Goal: Task Accomplishment & Management: Manage account settings

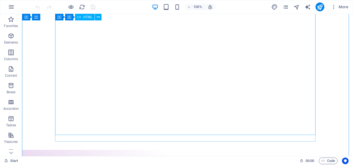
scroll to position [55, 0]
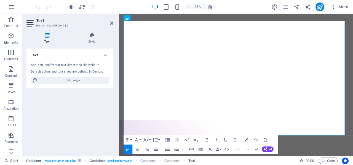
scroll to position [13, 0]
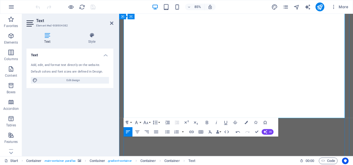
scroll to position [41, 0]
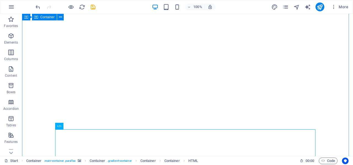
select select "%"
select select "vh"
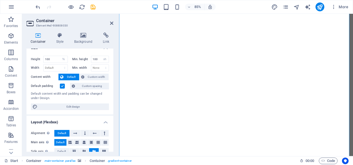
scroll to position [0, 0]
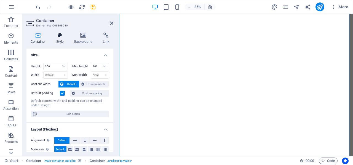
click at [58, 42] on h4 "Style" at bounding box center [61, 39] width 18 height 12
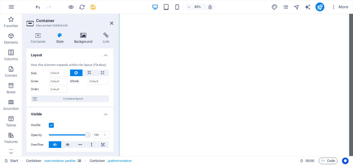
click at [83, 40] on h4 "Background" at bounding box center [84, 39] width 29 height 12
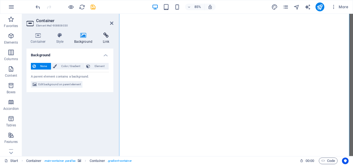
click at [106, 36] on icon at bounding box center [106, 36] width 15 height 6
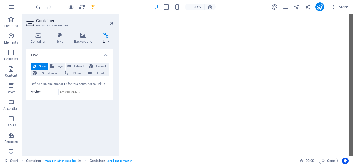
click at [106, 55] on h4 "Link" at bounding box center [69, 53] width 87 height 10
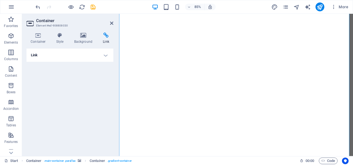
click at [106, 55] on h4 "Link" at bounding box center [69, 54] width 87 height 13
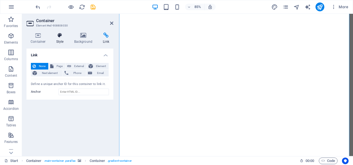
click at [62, 42] on h4 "Style" at bounding box center [61, 39] width 18 height 12
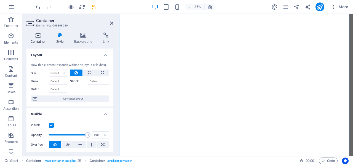
click at [46, 42] on h4 "Container" at bounding box center [39, 39] width 26 height 12
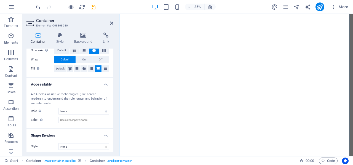
scroll to position [110, 0]
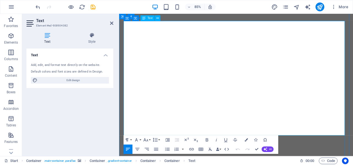
scroll to position [13, 0]
select select "%"
select select "vh"
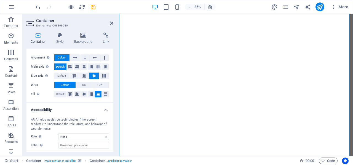
scroll to position [110, 0]
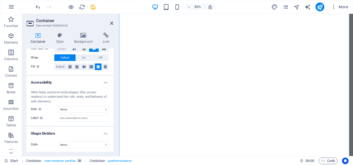
click at [73, 104] on div "ARIA helps assistive technologies (like screen readers) to understand the role,…" at bounding box center [69, 106] width 87 height 40
click at [73, 106] on select "None Alert Article Banner Comment Complementary Dialog Footer Header Marquee Pr…" at bounding box center [83, 109] width 50 height 7
click at [73, 108] on select "None Alert Article Banner Comment Complementary Dialog Footer Header Marquee Pr…" at bounding box center [83, 109] width 50 height 7
click at [58, 128] on h4 "Shape Dividers" at bounding box center [69, 132] width 87 height 10
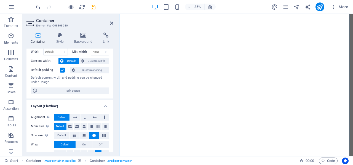
scroll to position [0, 0]
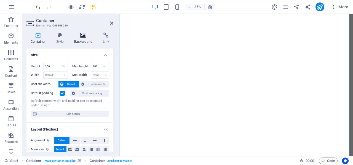
click at [84, 36] on icon at bounding box center [83, 36] width 27 height 6
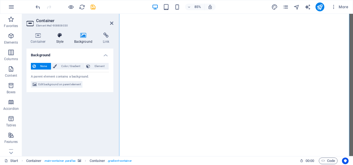
click at [61, 39] on h4 "Style" at bounding box center [61, 39] width 18 height 12
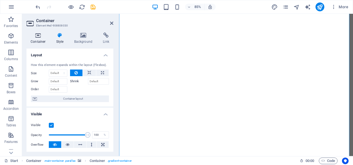
click at [39, 40] on h4 "Container" at bounding box center [39, 39] width 26 height 12
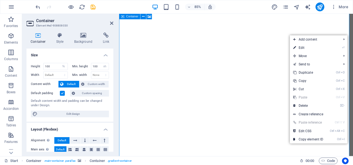
click at [123, 16] on icon at bounding box center [122, 17] width 3 height 6
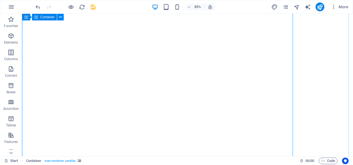
select select "%"
select select "vh"
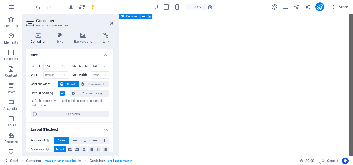
click at [123, 16] on icon at bounding box center [122, 17] width 3 height 6
select select "%"
select select "vh"
select select "ms"
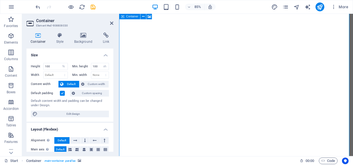
select select "s"
select select "progressive"
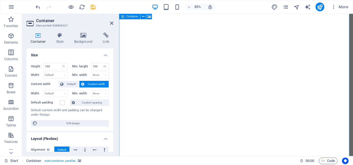
click at [123, 16] on icon at bounding box center [122, 17] width 3 height 6
click at [87, 33] on icon at bounding box center [83, 36] width 27 height 6
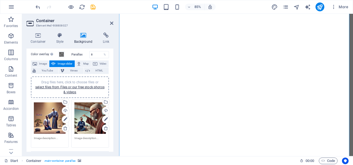
scroll to position [28, 0]
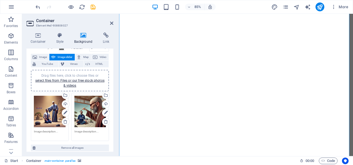
click at [51, 116] on div "Drag files here, click to choose files or select files from Files or our free s…" at bounding box center [50, 112] width 32 height 32
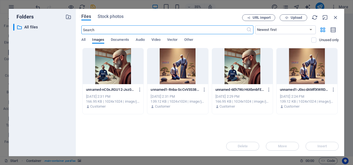
scroll to position [0, 0]
click at [333, 17] on icon "button" at bounding box center [335, 17] width 6 height 6
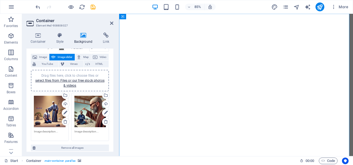
drag, startPoint x: 84, startPoint y: 120, endPoint x: 81, endPoint y: 120, distance: 3.4
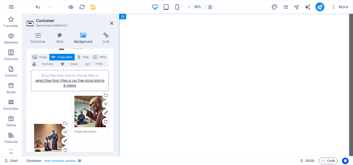
drag, startPoint x: 81, startPoint y: 120, endPoint x: 50, endPoint y: 141, distance: 37.2
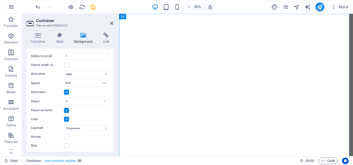
scroll to position [138, 0]
click at [74, 127] on select "Off On demand Progressive" at bounding box center [86, 128] width 45 height 7
click at [67, 136] on label at bounding box center [66, 136] width 5 height 5
click at [0, 0] on input "Arrows" at bounding box center [0, 0] width 0 height 0
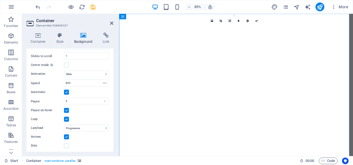
click at [67, 136] on label at bounding box center [66, 136] width 5 height 5
click at [0, 0] on input "Arrows" at bounding box center [0, 0] width 0 height 0
click at [66, 143] on label at bounding box center [66, 145] width 5 height 5
click at [0, 0] on input "Dots" at bounding box center [0, 0] width 0 height 0
click at [66, 143] on label at bounding box center [66, 145] width 5 height 5
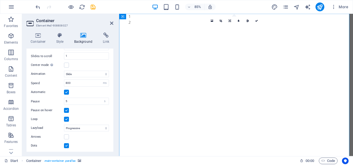
click at [0, 0] on input "Dots" at bounding box center [0, 0] width 0 height 0
click at [66, 136] on label at bounding box center [66, 136] width 5 height 5
click at [0, 0] on input "Arrows" at bounding box center [0, 0] width 0 height 0
click at [66, 136] on label at bounding box center [66, 136] width 5 height 5
click at [0, 0] on input "Arrows" at bounding box center [0, 0] width 0 height 0
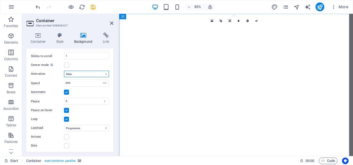
click at [69, 75] on select "Slide Fade" at bounding box center [86, 74] width 45 height 7
select select "fade"
click at [64, 71] on select "Slide Fade" at bounding box center [86, 74] width 45 height 7
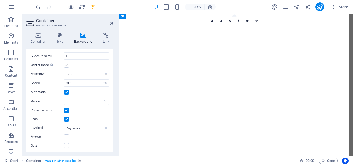
click at [68, 65] on label at bounding box center [66, 65] width 5 height 5
click at [0, 0] on input "Center mode Enables centered view with partial previous/next slide. Use with od…" at bounding box center [0, 0] width 0 height 0
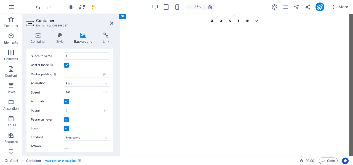
click at [315, 5] on div "More" at bounding box center [310, 6] width 79 height 9
click at [320, 5] on icon "publish" at bounding box center [319, 7] width 6 height 6
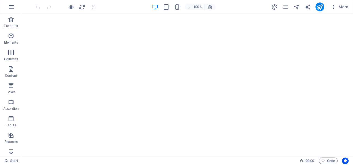
click at [10, 153] on icon at bounding box center [11, 153] width 4 height 2
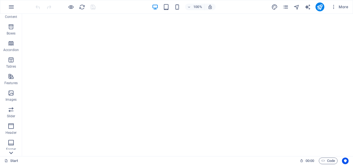
scroll to position [106, 0]
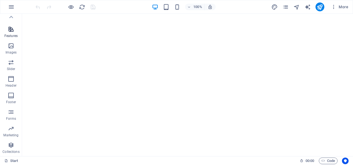
click at [10, 31] on icon "button" at bounding box center [11, 29] width 7 height 7
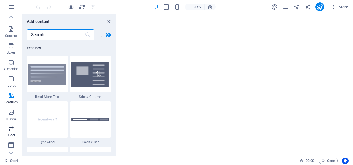
scroll to position [0, 0]
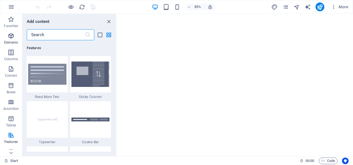
click at [14, 36] on icon "button" at bounding box center [11, 36] width 7 height 7
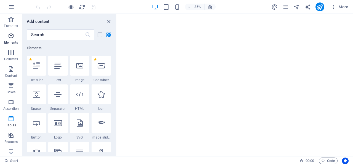
scroll to position [59, 0]
click at [102, 61] on div at bounding box center [100, 66] width 19 height 20
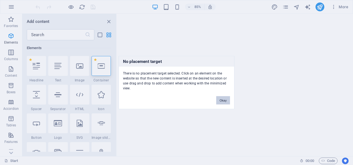
click at [220, 96] on button "Okay" at bounding box center [223, 100] width 14 height 8
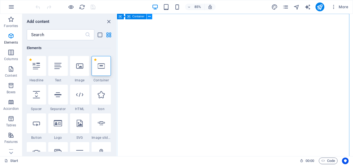
click at [150, 17] on icon at bounding box center [149, 16] width 2 height 5
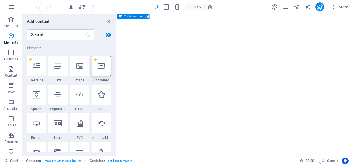
click at [122, 17] on icon at bounding box center [120, 17] width 3 height 6
click at [131, 17] on span "Container" at bounding box center [130, 16] width 12 height 3
select select "%"
select select "vh"
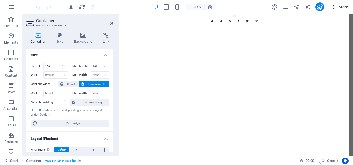
click at [344, 9] on span "More" at bounding box center [339, 7] width 17 height 6
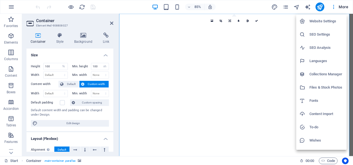
click at [320, 20] on h6 "Website Settings" at bounding box center [326, 21] width 34 height 7
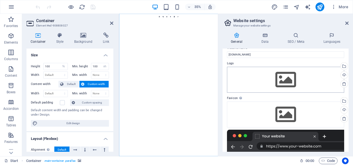
scroll to position [0, 0]
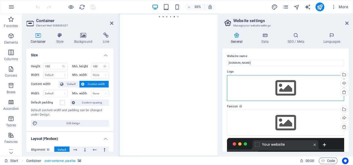
click at [299, 91] on div "Drag files here, click to choose files or select files from Files or our free s…" at bounding box center [285, 88] width 117 height 26
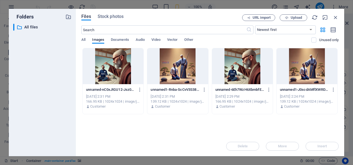
click at [102, 67] on div at bounding box center [113, 66] width 61 height 36
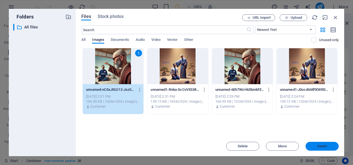
click at [315, 145] on span "Insert" at bounding box center [321, 145] width 29 height 3
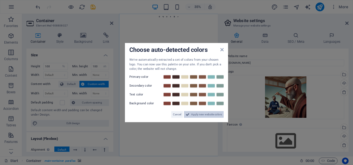
click at [207, 114] on span "Apply new website colors" at bounding box center [206, 114] width 31 height 7
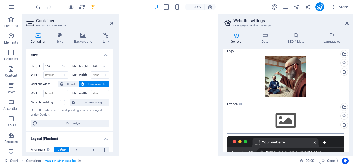
scroll to position [20, 0]
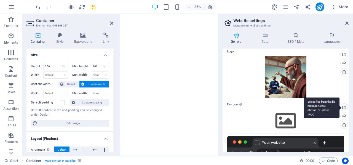
click at [342, 104] on div "Select files from the file manager, stock photos, or upload file(s)" at bounding box center [343, 108] width 8 height 8
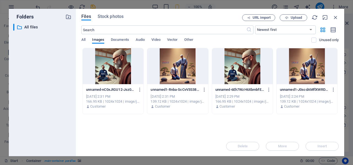
click at [100, 67] on div at bounding box center [113, 66] width 61 height 36
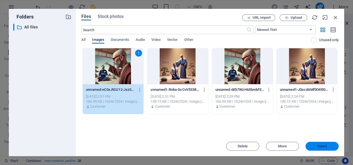
click at [322, 146] on span "Insert" at bounding box center [322, 145] width 10 height 3
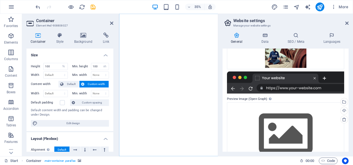
scroll to position [121, 0]
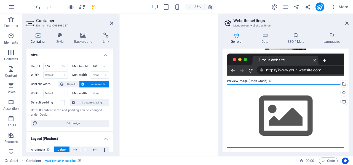
click at [310, 104] on div "Drag files here, click to choose files or select files from Files or our free s…" at bounding box center [285, 115] width 117 height 63
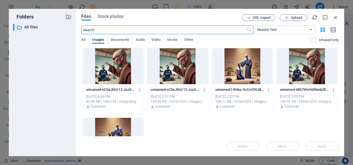
click at [129, 69] on div at bounding box center [113, 66] width 61 height 36
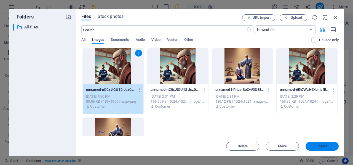
click at [327, 145] on span "Insert" at bounding box center [321, 145] width 29 height 3
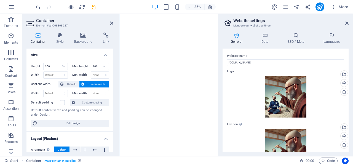
scroll to position [0, 0]
click at [265, 41] on h4 "Data" at bounding box center [266, 39] width 26 height 12
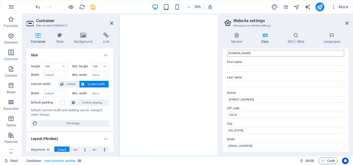
scroll to position [28, 0]
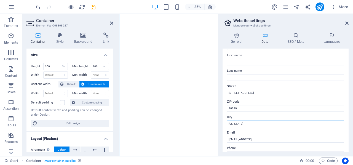
drag, startPoint x: 250, startPoint y: 122, endPoint x: 227, endPoint y: 124, distance: 23.8
click at [227, 124] on input "[US_STATE]" at bounding box center [285, 123] width 117 height 7
type input "[GEOGRAPHIC_DATA]"
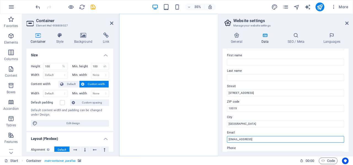
click at [296, 138] on input "[EMAIL_ADDRESS]" at bounding box center [285, 139] width 117 height 7
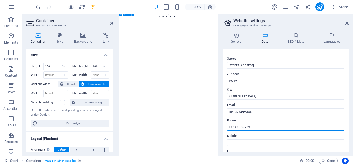
drag, startPoint x: 405, startPoint y: 138, endPoint x: 326, endPoint y: 331, distance: 208.2
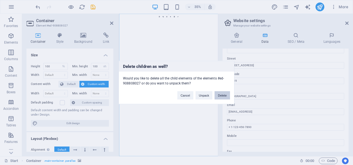
click at [222, 95] on button "Delete" at bounding box center [221, 95] width 15 height 8
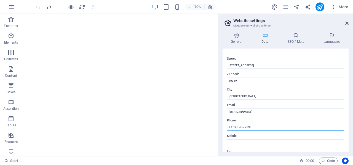
click at [273, 126] on input "+ 1-123-456-7890" at bounding box center [285, 127] width 117 height 7
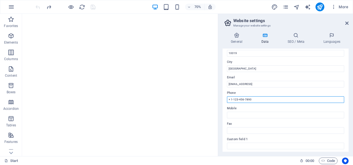
click at [261, 96] on input "+ 1-123-456-7890" at bounding box center [285, 99] width 117 height 7
click at [257, 100] on input "+ 1-123-456-7890" at bounding box center [285, 99] width 117 height 7
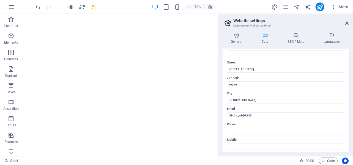
scroll to position [0, 0]
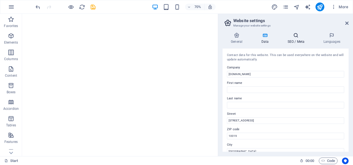
click at [295, 37] on icon at bounding box center [296, 36] width 34 height 6
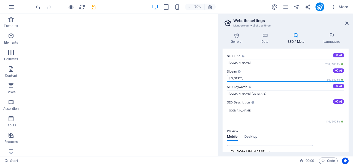
click at [279, 78] on input "[US_STATE]" at bounding box center [285, 78] width 117 height 7
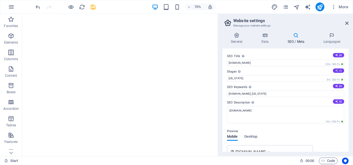
click at [340, 70] on button "AI" at bounding box center [338, 70] width 11 height 4
type input "Empowering Voices Against Silence and Injustice"
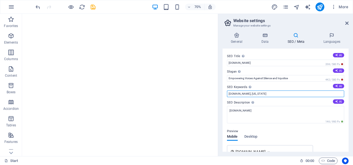
click at [339, 95] on input "[DOMAIN_NAME], [US_STATE]" at bounding box center [285, 93] width 117 height 7
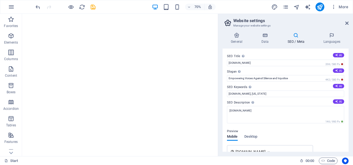
click at [336, 82] on div "SEO Title The title of your website - make it something that stands out in sear…" at bounding box center [285, 99] width 126 height 103
click at [336, 84] on icon at bounding box center [336, 85] width 3 height 3
type input "autistic rights advocacy, [PERSON_NAME]’s awareness, Complex [MEDICAL_DATA] sup…"
click at [335, 101] on icon at bounding box center [336, 101] width 3 height 3
type textarea "Join my journey as a [DEMOGRAPHIC_DATA] autistic man fighting for justice again…"
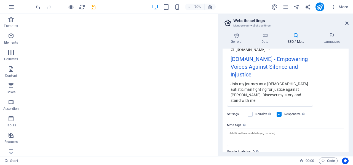
scroll to position [110, 0]
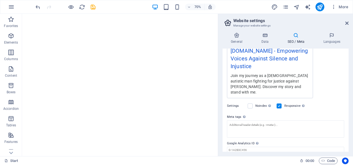
click at [256, 102] on label "Noindex Instruct search engines to exclude this website from search results." at bounding box center [264, 105] width 18 height 7
click at [0, 0] on input "Noindex Instruct search engines to exclude this website from search results." at bounding box center [0, 0] width 0 height 0
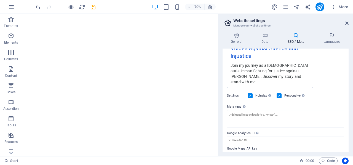
scroll to position [125, 0]
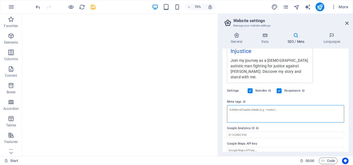
click at [254, 106] on textarea "Meta tags Enter HTML code here that will be placed inside the tags of your webs…" at bounding box center [285, 113] width 117 height 17
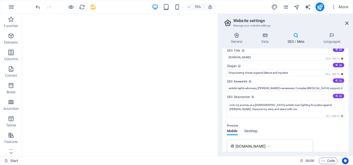
scroll to position [0, 0]
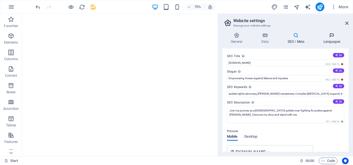
click at [331, 37] on icon at bounding box center [332, 36] width 34 height 6
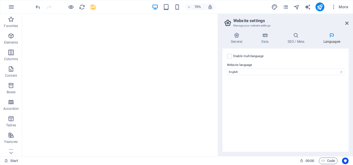
click at [241, 54] on label "Enable multilanguage To disable multilanguage delete all languages until only o…" at bounding box center [248, 56] width 30 height 7
click at [0, 0] on input "Enable multilanguage To disable multilanguage delete all languages until only o…" at bounding box center [0, 0] width 0 height 0
select select
click at [241, 54] on label "Enable multilanguage To disable multilanguage delete all languages until only o…" at bounding box center [248, 56] width 30 height 7
click at [0, 0] on input "Enable multilanguage To disable multilanguage delete all languages until only o…" at bounding box center [0, 0] width 0 height 0
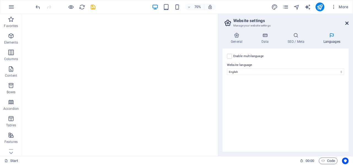
click at [346, 23] on icon at bounding box center [346, 23] width 3 height 4
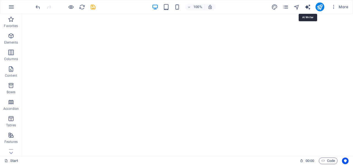
click at [308, 6] on icon "text_generator" at bounding box center [307, 7] width 6 height 6
select select "English"
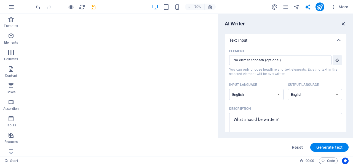
drag, startPoint x: 344, startPoint y: 25, endPoint x: 314, endPoint y: 7, distance: 34.9
click at [344, 25] on icon "button" at bounding box center [343, 24] width 6 height 6
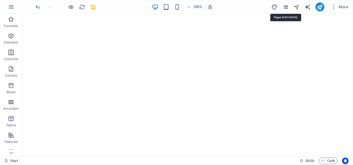
click at [288, 6] on icon "pages" at bounding box center [285, 7] width 6 height 6
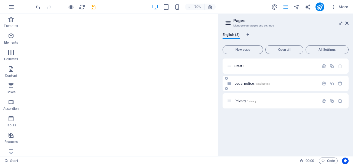
click at [287, 82] on p "Legal notice /legal-notice" at bounding box center [275, 84] width 83 height 4
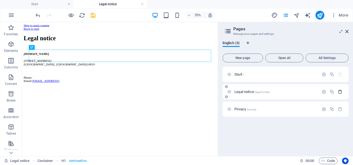
click at [340, 91] on icon "button" at bounding box center [340, 91] width 5 height 5
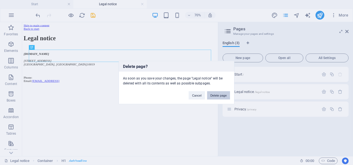
click at [222, 95] on button "Delete page" at bounding box center [218, 95] width 23 height 8
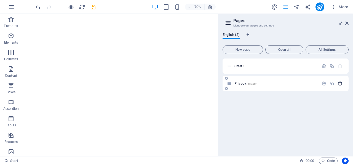
click at [339, 83] on icon "button" at bounding box center [340, 83] width 5 height 5
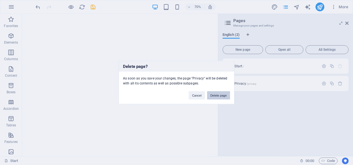
click at [219, 94] on button "Delete page" at bounding box center [218, 95] width 23 height 8
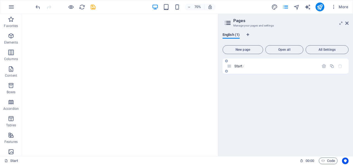
click at [280, 69] on div "Start /" at bounding box center [285, 65] width 126 height 15
click at [322, 46] on button "All Settings" at bounding box center [326, 49] width 43 height 9
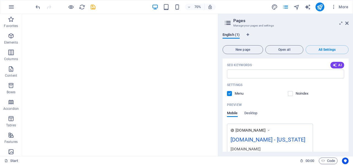
scroll to position [110, 0]
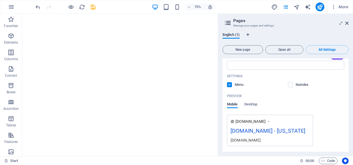
click at [292, 82] on div "Noindex" at bounding box center [298, 84] width 21 height 5
click at [289, 86] on label at bounding box center [290, 84] width 5 height 5
click at [0, 0] on input "checkbox" at bounding box center [0, 0] width 0 height 0
click at [289, 86] on label at bounding box center [290, 84] width 5 height 5
click at [0, 0] on input "checkbox" at bounding box center [0, 0] width 0 height 0
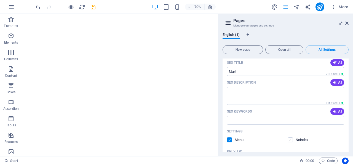
scroll to position [28, 0]
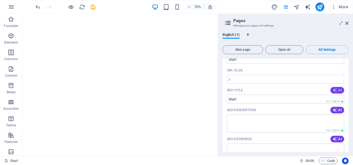
click at [337, 92] on span "AI" at bounding box center [336, 90] width 9 height 4
click at [337, 110] on span "AI" at bounding box center [336, 110] width 9 height 4
click at [337, 139] on span "AI" at bounding box center [336, 139] width 9 height 4
type input "Autistic Activists Fight for Justice"
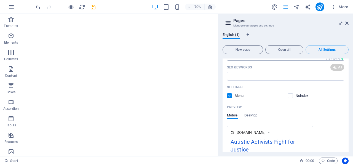
type textarea "Join a [DEMOGRAPHIC_DATA] autistic [DEMOGRAPHIC_DATA] journey of self-advocacy …"
type input "autistic rights advocacy, [MEDICAL_DATA] discrimination case, Complex [MEDICAL_…"
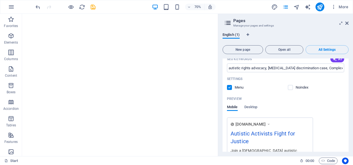
scroll to position [148, 0]
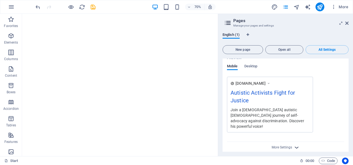
click at [294, 144] on icon "button" at bounding box center [296, 147] width 6 height 6
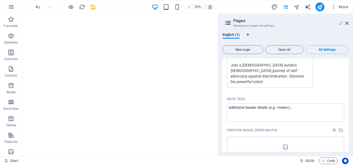
scroll to position [227, 0]
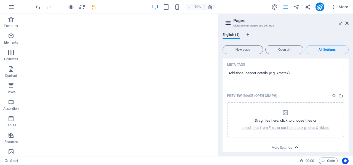
click at [295, 144] on icon "button" at bounding box center [296, 147] width 6 height 6
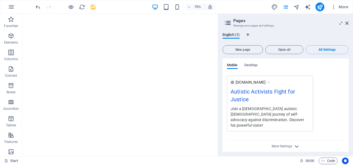
scroll to position [148, 0]
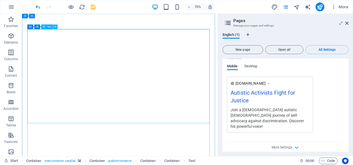
click at [56, 27] on icon at bounding box center [55, 27] width 2 height 4
